Goal: Transaction & Acquisition: Purchase product/service

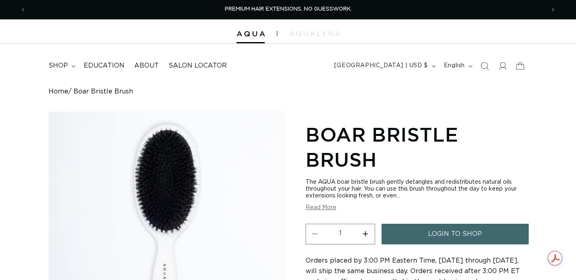
scroll to position [0, 519]
click at [65, 62] on span "shop" at bounding box center [58, 65] width 19 height 8
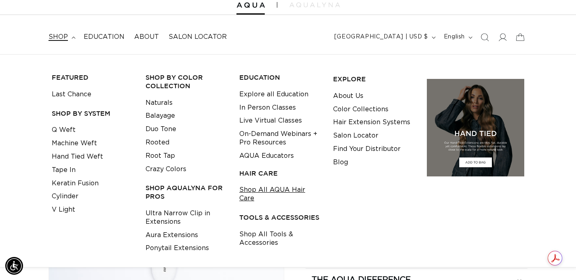
scroll to position [38, 0]
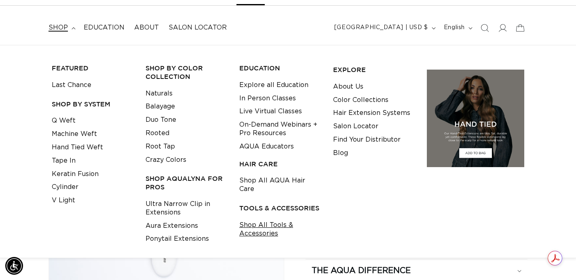
click at [264, 221] on link "Shop All Tools & Accessories" at bounding box center [279, 229] width 81 height 22
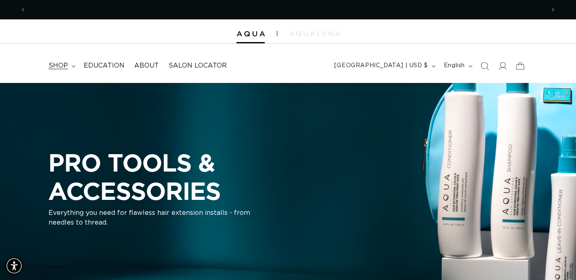
scroll to position [0, 519]
click at [63, 67] on span "shop" at bounding box center [58, 65] width 19 height 8
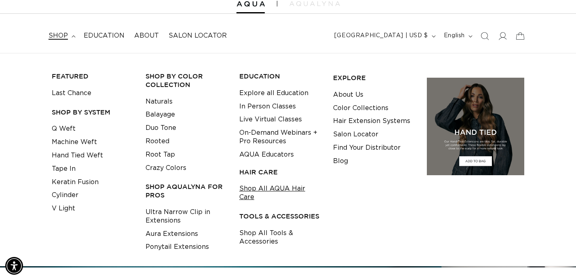
scroll to position [0, 1038]
click at [264, 189] on link "Shop All AQUA Hair Care" at bounding box center [279, 193] width 81 height 22
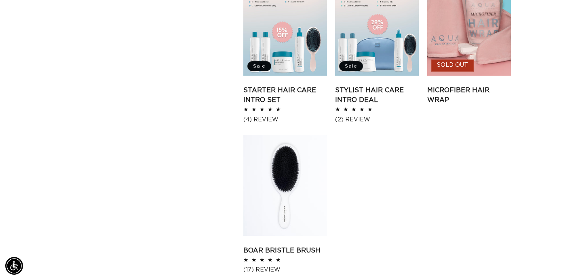
scroll to position [0, 1038]
click at [277, 246] on link "Boar Bristle Brush" at bounding box center [286, 251] width 84 height 10
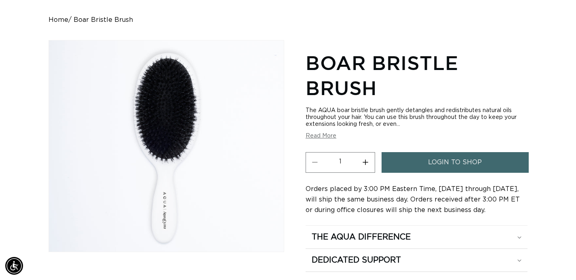
scroll to position [0, 519]
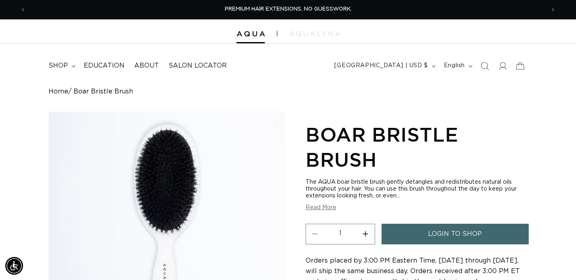
click at [369, 124] on h1 "Boar Bristle Brush" at bounding box center [417, 147] width 222 height 51
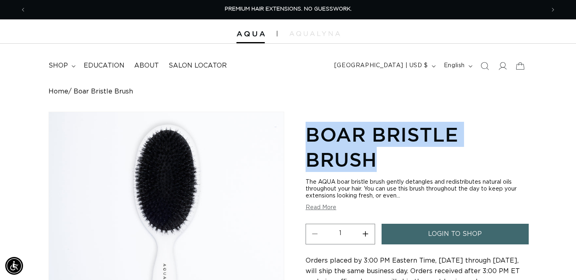
drag, startPoint x: 385, startPoint y: 156, endPoint x: 307, endPoint y: 134, distance: 80.7
click at [307, 134] on h1 "Boar Bristle Brush" at bounding box center [417, 147] width 222 height 51
copy h1 "Boar Bristle Brush"
